Goal: Transaction & Acquisition: Purchase product/service

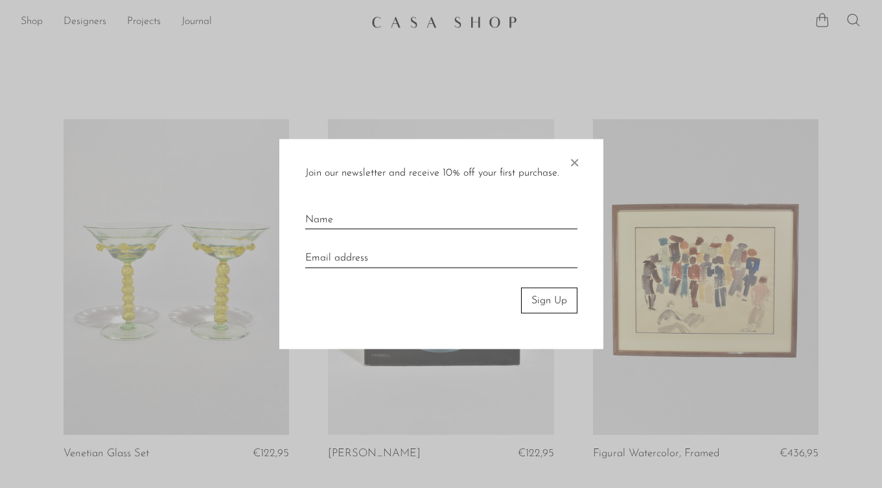
click at [574, 159] on span "×" at bounding box center [574, 159] width 13 height 41
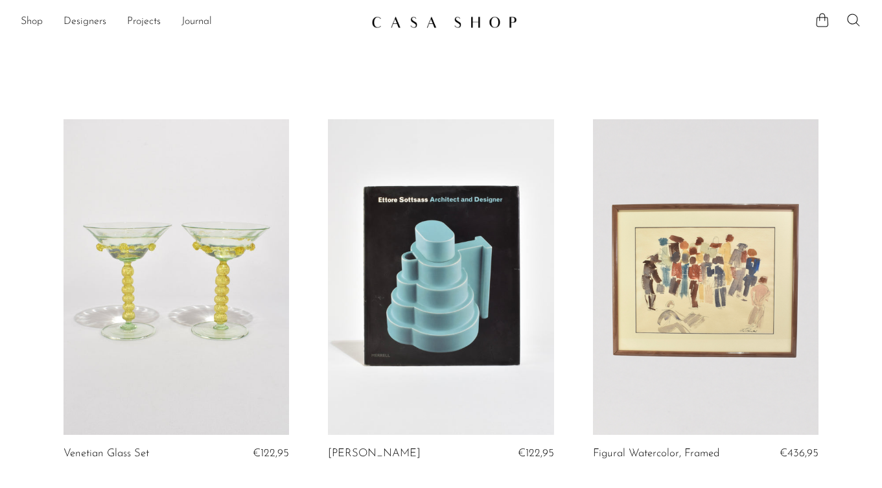
click at [445, 19] on img at bounding box center [445, 22] width 146 height 13
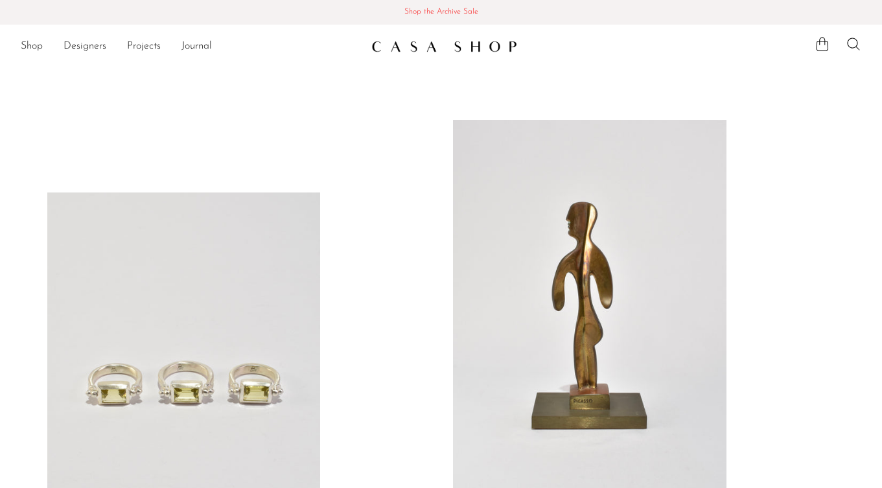
click at [460, 10] on span "Shop the Archive Sale" at bounding box center [441, 12] width 862 height 14
